Goal: Navigation & Orientation: Find specific page/section

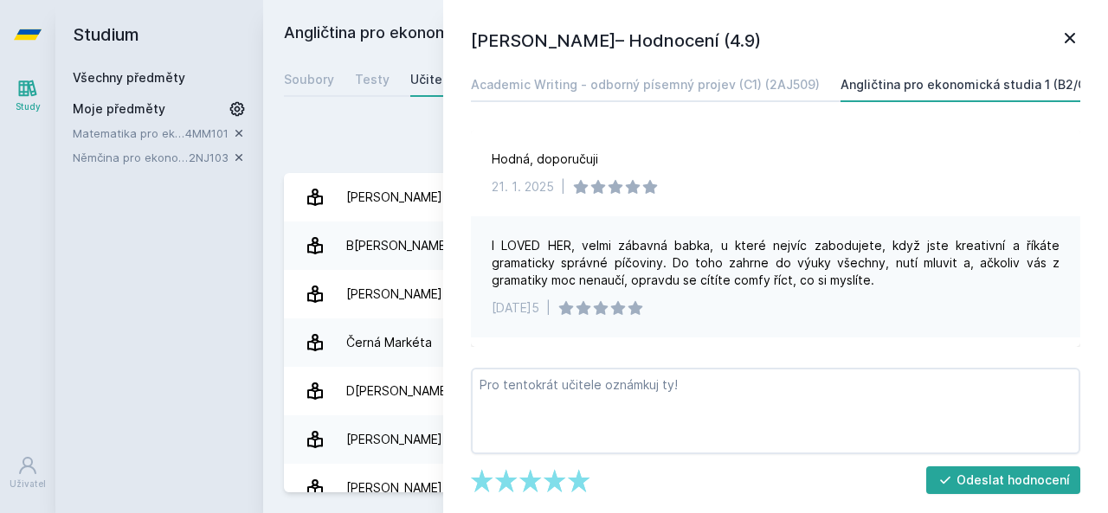
scroll to position [461, 0]
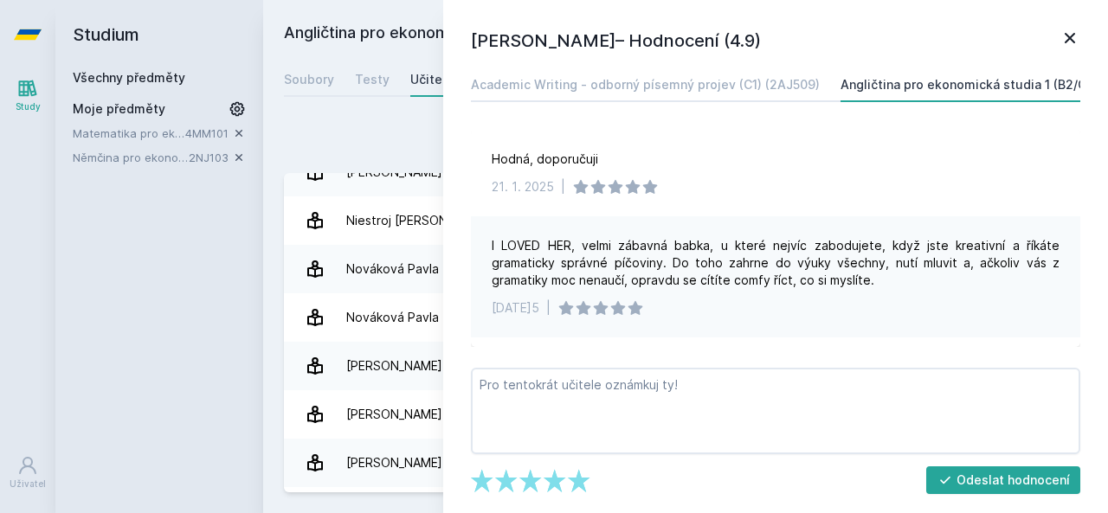
click at [234, 209] on div "Studium Všechny předměty Moje předměty Matematika pro ekonomy 4MM101 Němčina pr…" at bounding box center [159, 256] width 208 height 513
click at [313, 174] on icon at bounding box center [315, 172] width 21 height 21
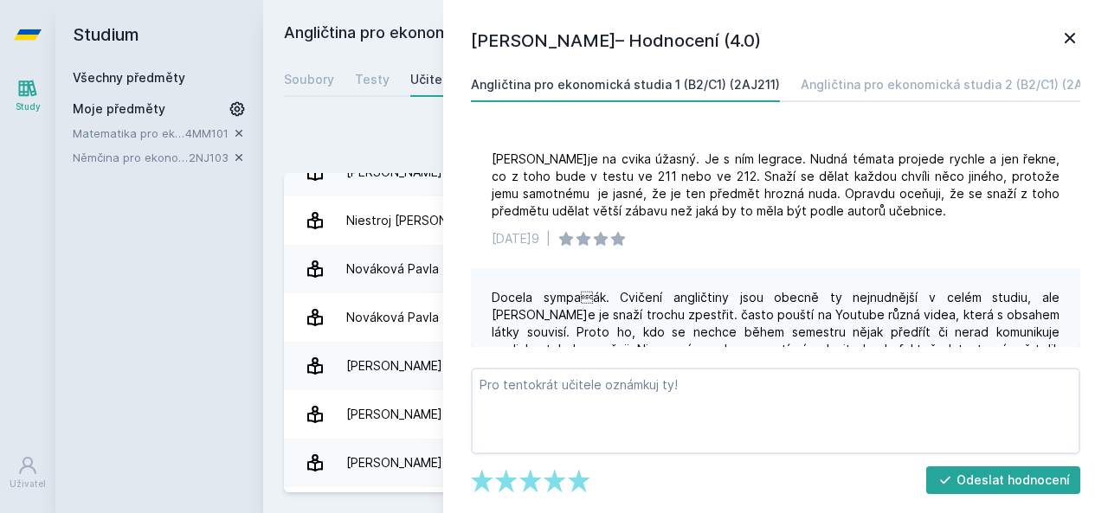
click at [1075, 33] on icon at bounding box center [1069, 38] width 21 height 21
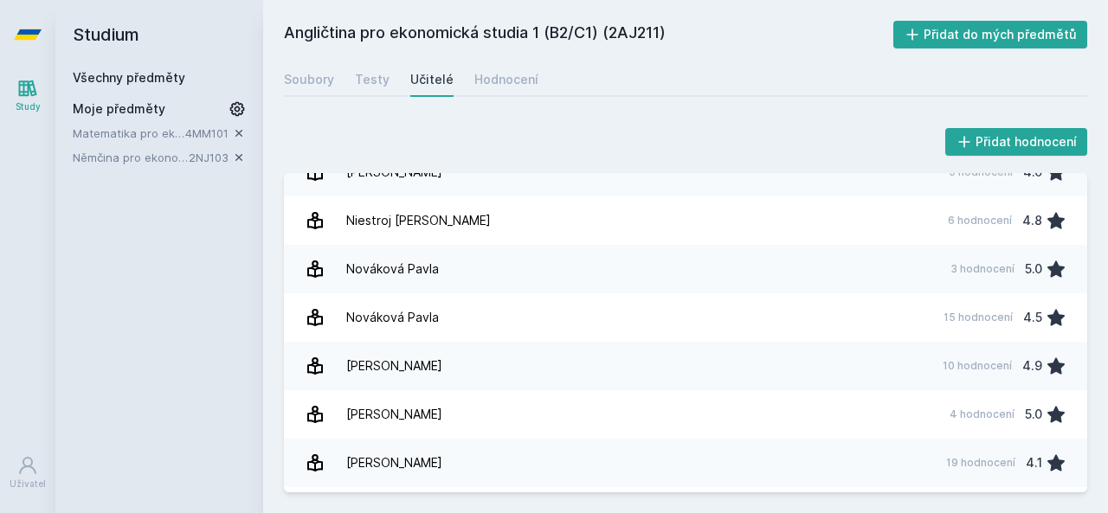
click at [91, 137] on link "Matematika pro ekonomy" at bounding box center [129, 133] width 113 height 17
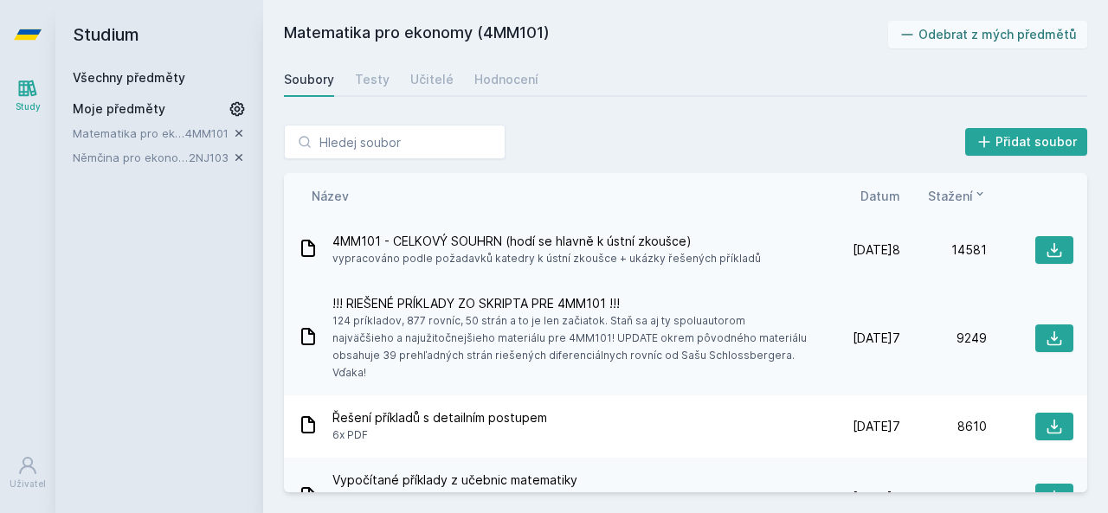
click at [519, 252] on span "vypracováno podle požadavků katedry k ústní zkoušce + ukázky řešených příkladů" at bounding box center [546, 258] width 428 height 17
click at [432, 243] on span "4MM101 - CELKOVÝ SOUHRN (hodí se hlavně k ústní zkoušce)" at bounding box center [546, 241] width 428 height 17
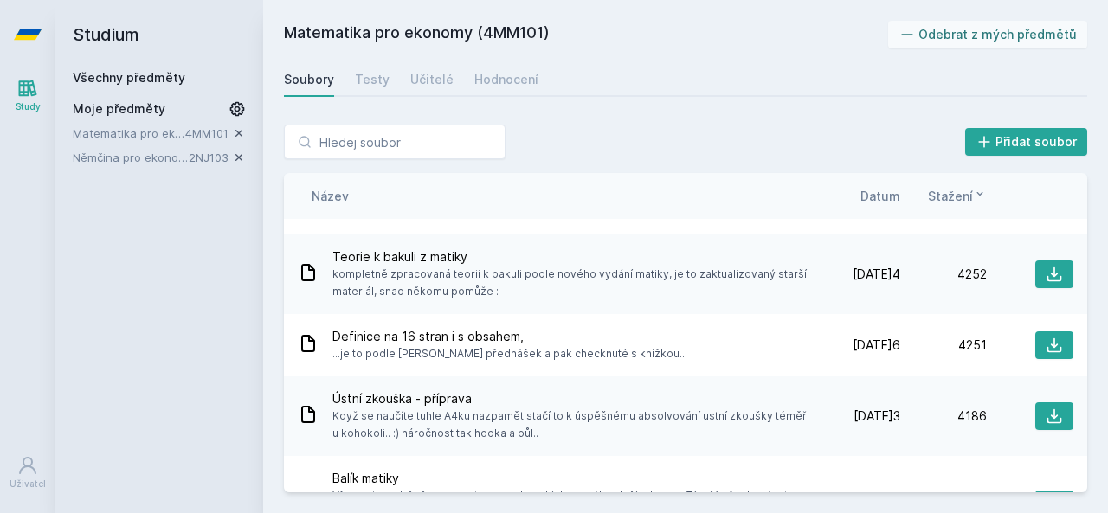
scroll to position [1110, 0]
click at [418, 75] on div "Učitelé" at bounding box center [431, 79] width 43 height 17
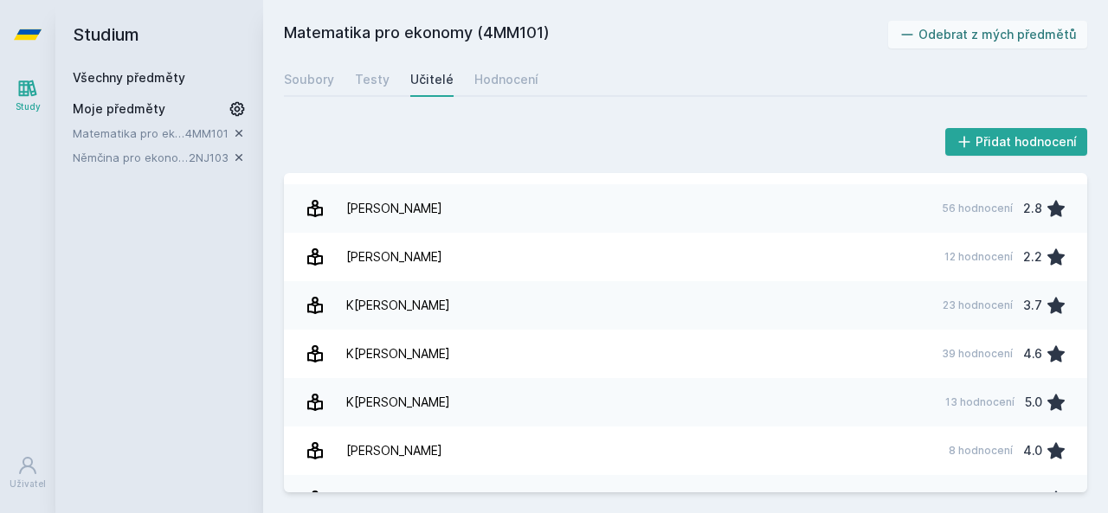
scroll to position [721, 0]
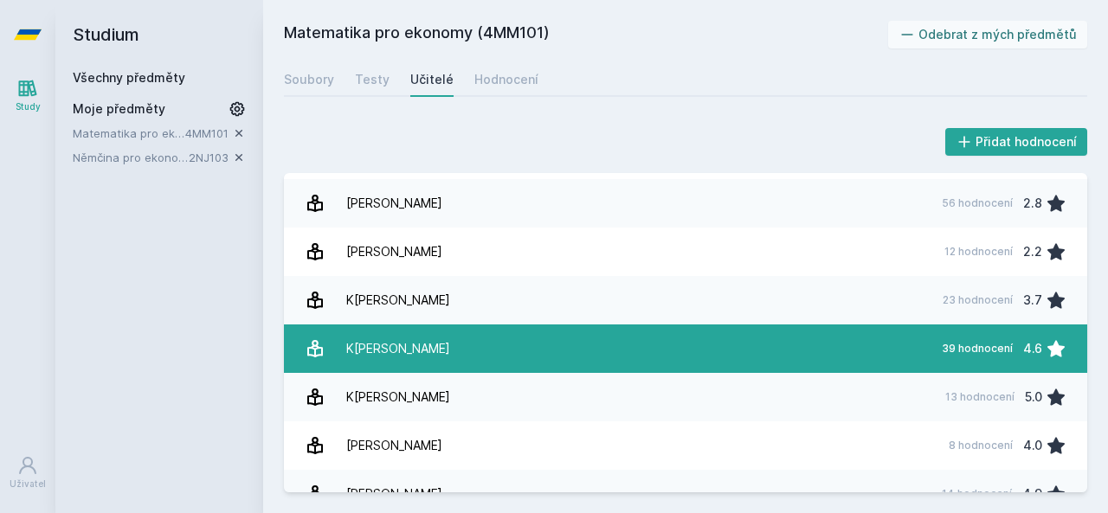
click at [865, 337] on link "K[PERSON_NAME] 39 hodnocení 4.6" at bounding box center [685, 349] width 803 height 48
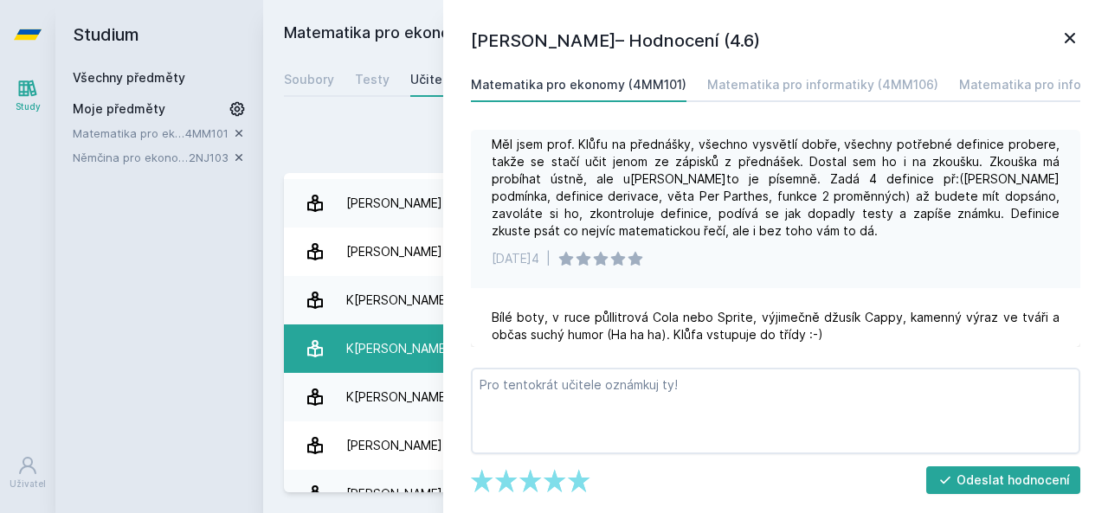
scroll to position [692, 0]
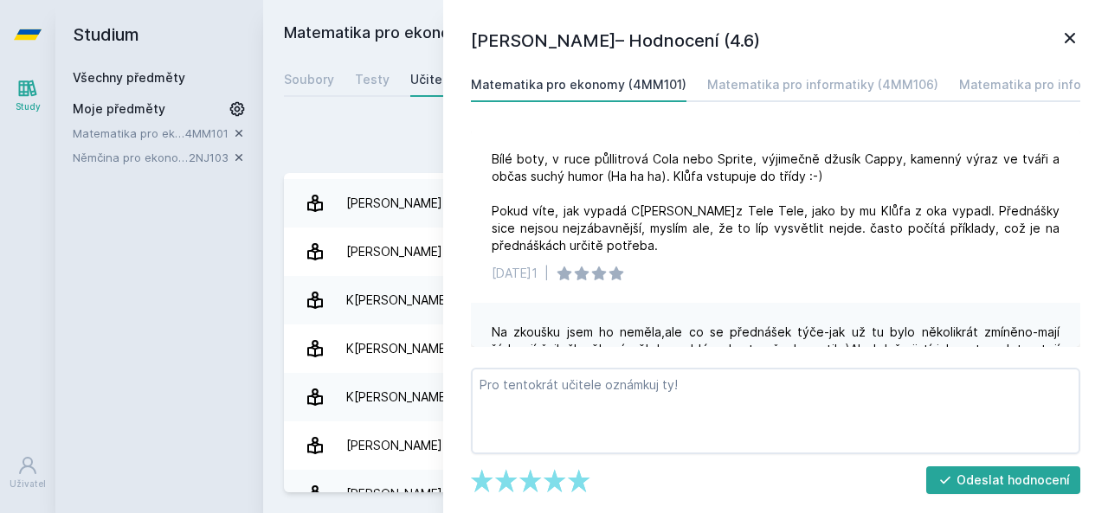
click at [339, 119] on div "Přidat hodnocení [PERSON_NAME] – Hodnocení (4.6) Matematika pro ekonomy (4MM101…" at bounding box center [685, 308] width 845 height 409
